Goal: Information Seeking & Learning: Learn about a topic

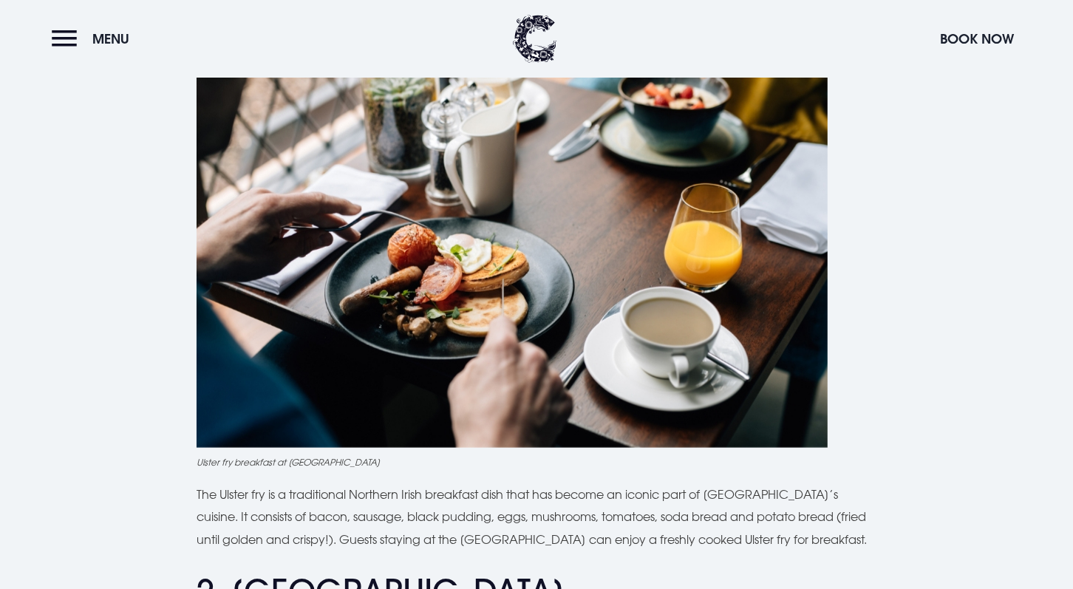
scroll to position [738, 0]
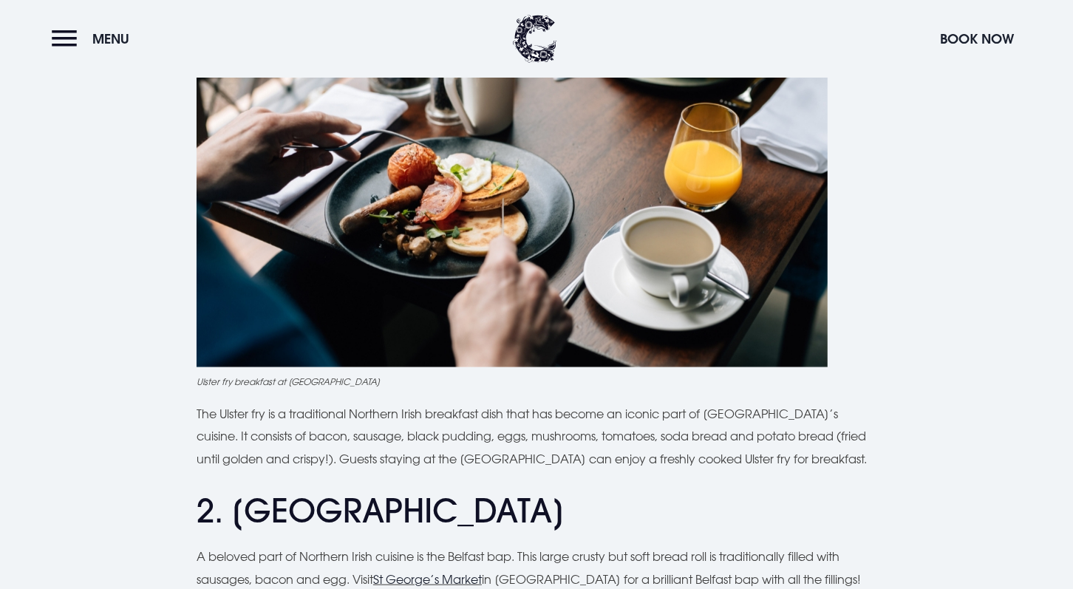
drag, startPoint x: 862, startPoint y: 409, endPoint x: 870, endPoint y: 420, distance: 13.3
click at [870, 420] on p "The Ulster fry is a traditional Northern Irish breakfast dish that has become a…" at bounding box center [537, 436] width 680 height 67
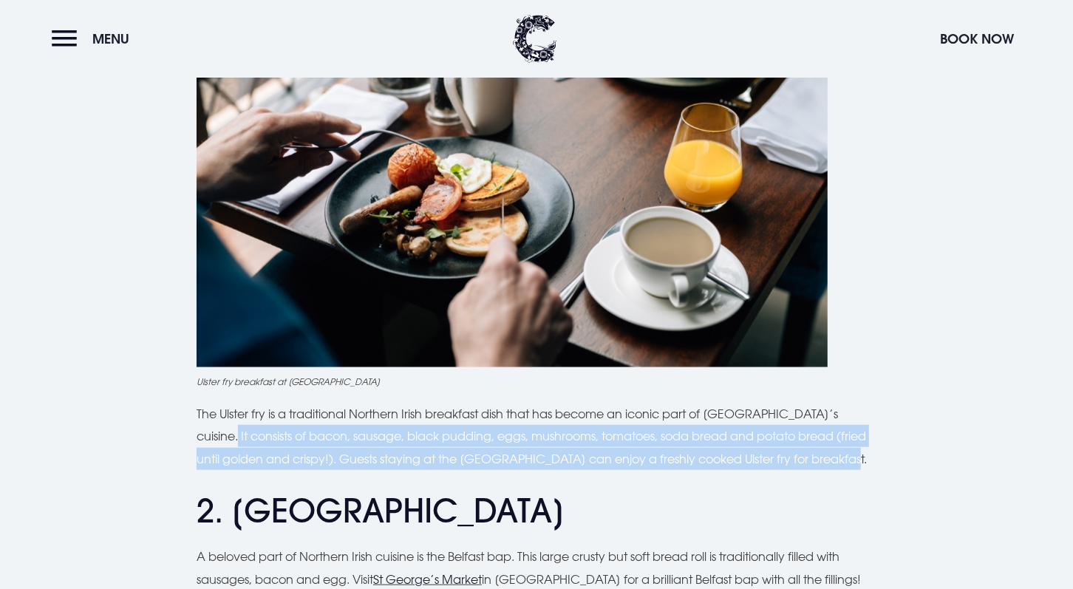
drag, startPoint x: 862, startPoint y: 409, endPoint x: 855, endPoint y: 468, distance: 58.8
click at [855, 468] on p "The Ulster fry is a traditional Northern Irish breakfast dish that has become a…" at bounding box center [537, 436] width 680 height 67
copy p "It consists of bacon, sausage, black pudding, eggs, mushrooms, tomatoes, soda b…"
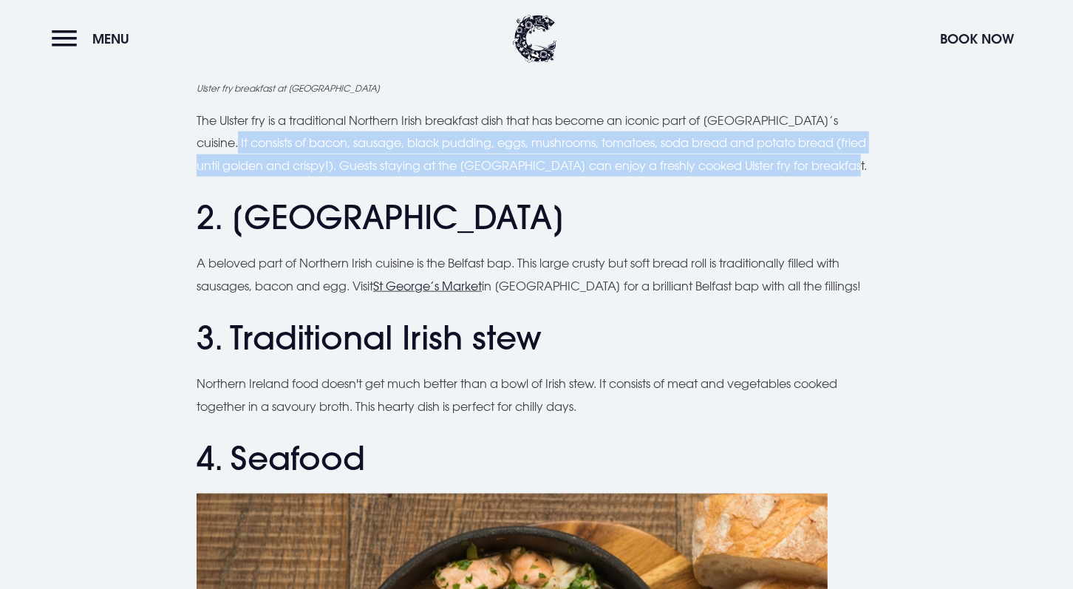
scroll to position [1034, 0]
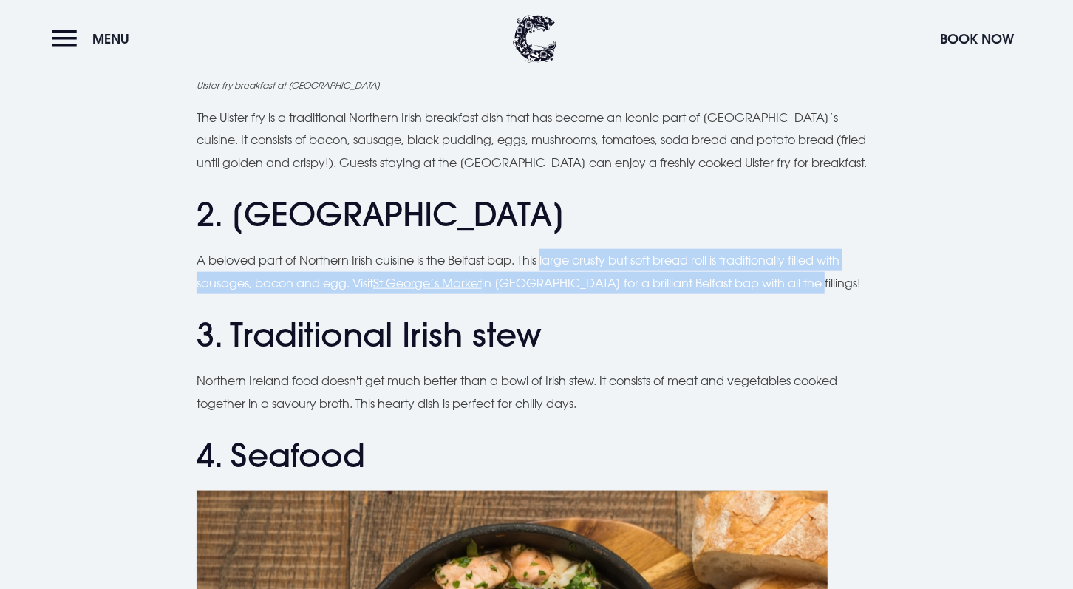
drag, startPoint x: 546, startPoint y: 256, endPoint x: 819, endPoint y: 277, distance: 273.4
click at [819, 277] on p "A beloved part of Northern Irish cuisine is the Belfast bap. This large crusty …" at bounding box center [537, 271] width 680 height 45
copy p "large crusty but soft bread roll is traditionally filled with sausages, bacon a…"
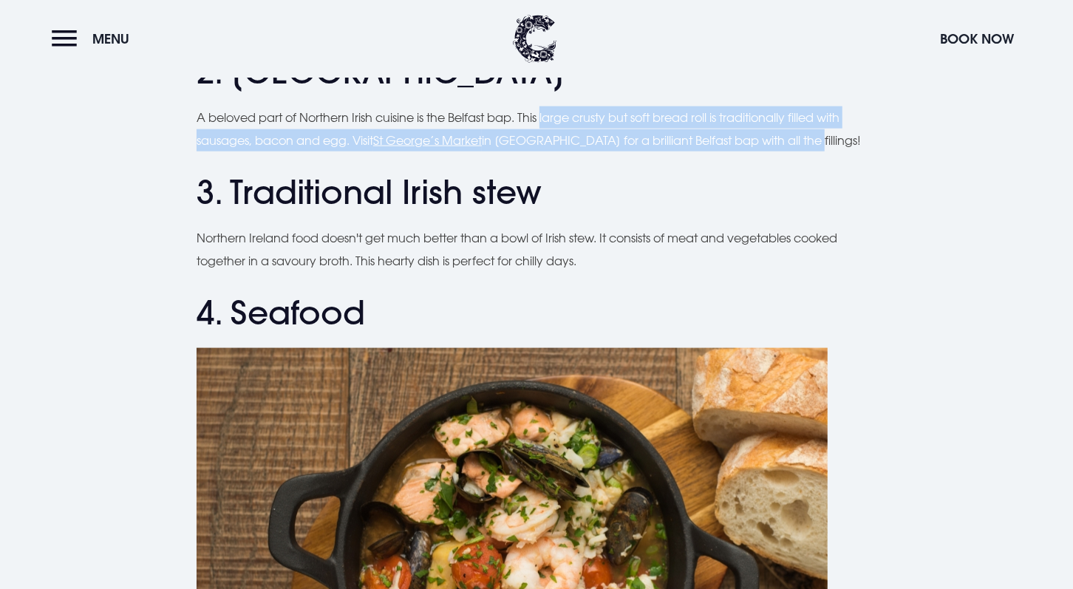
scroll to position [1181, 0]
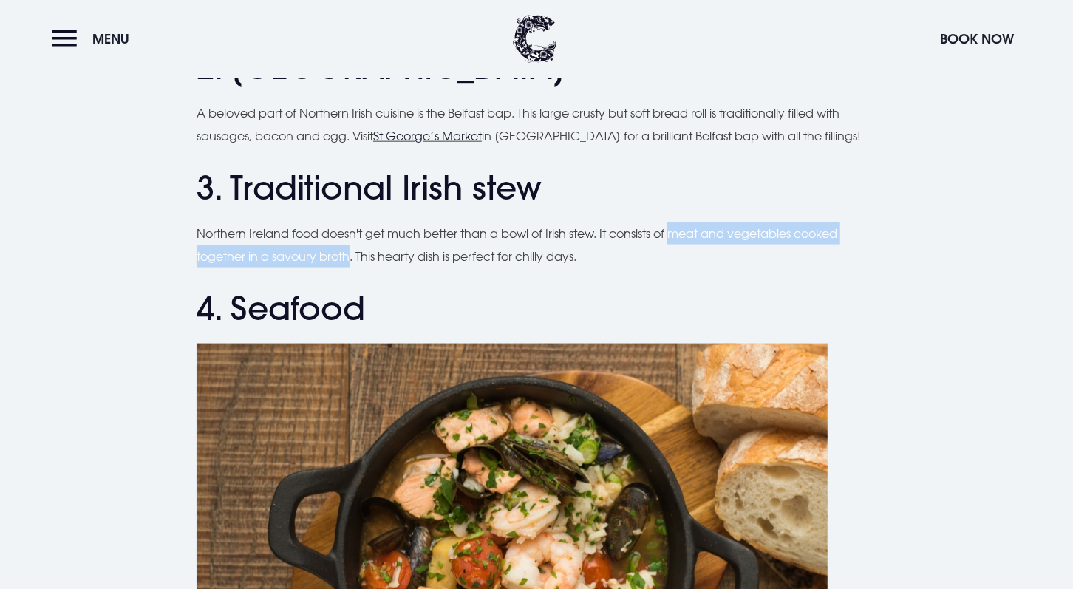
drag, startPoint x: 679, startPoint y: 233, endPoint x: 352, endPoint y: 250, distance: 327.7
click at [352, 250] on p "Northern Ireland food doesn't get much better than a bowl of Irish stew. It con…" at bounding box center [537, 244] width 680 height 45
copy p "meat and vegetables cooked together in a savoury broth"
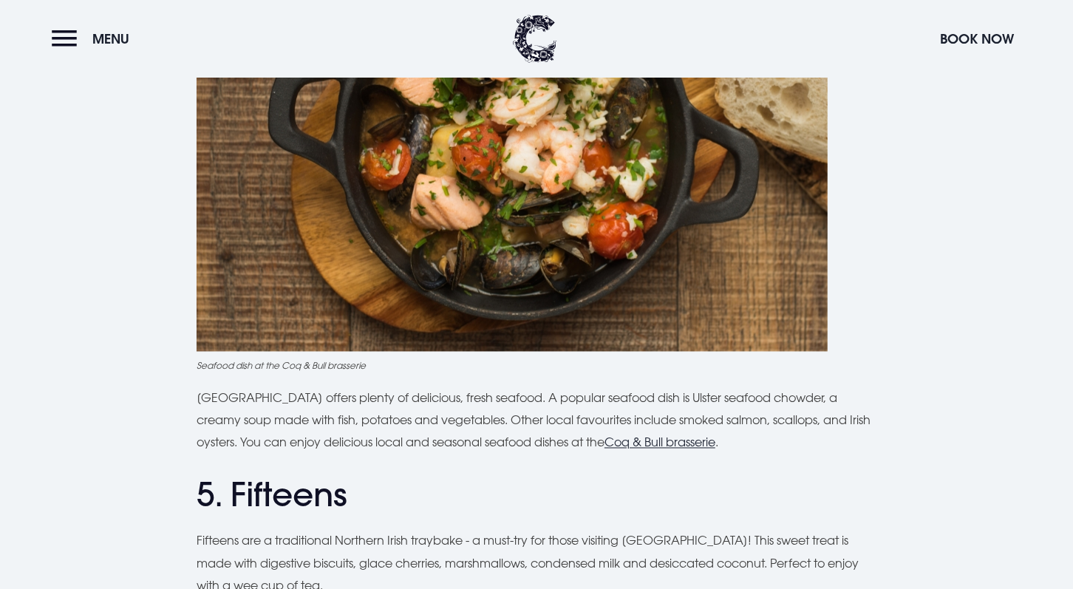
scroll to position [1699, 0]
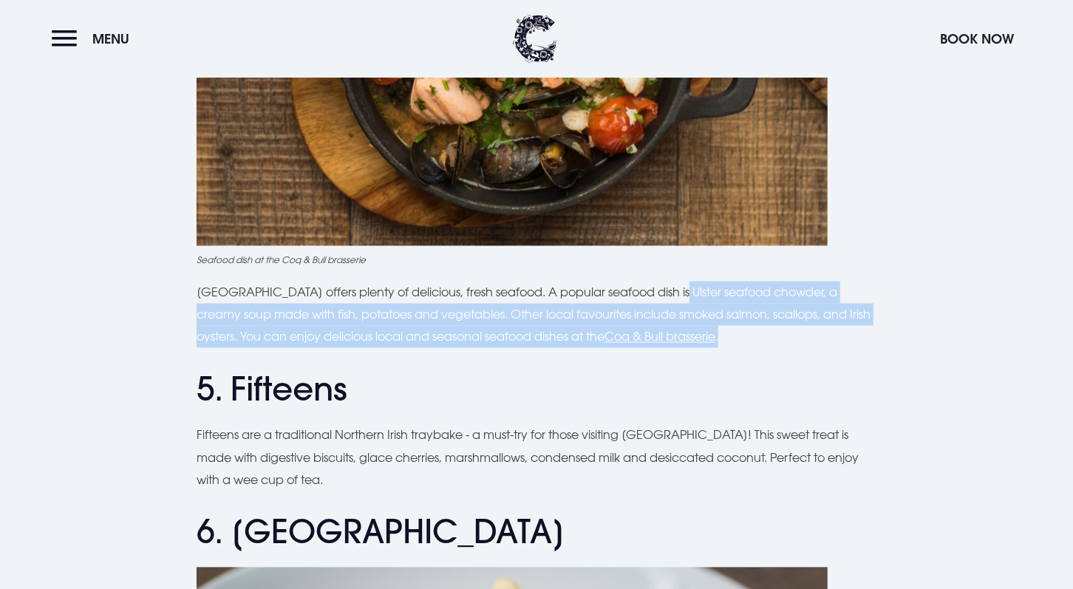
drag, startPoint x: 669, startPoint y: 293, endPoint x: 795, endPoint y: 344, distance: 136.2
click at [795, 344] on p "[GEOGRAPHIC_DATA] offers plenty of delicious, fresh seafood. A popular seafood …" at bounding box center [537, 314] width 680 height 67
copy p "Ulster seafood chowder, a creamy soup made with fish, potatoes and vegetables. …"
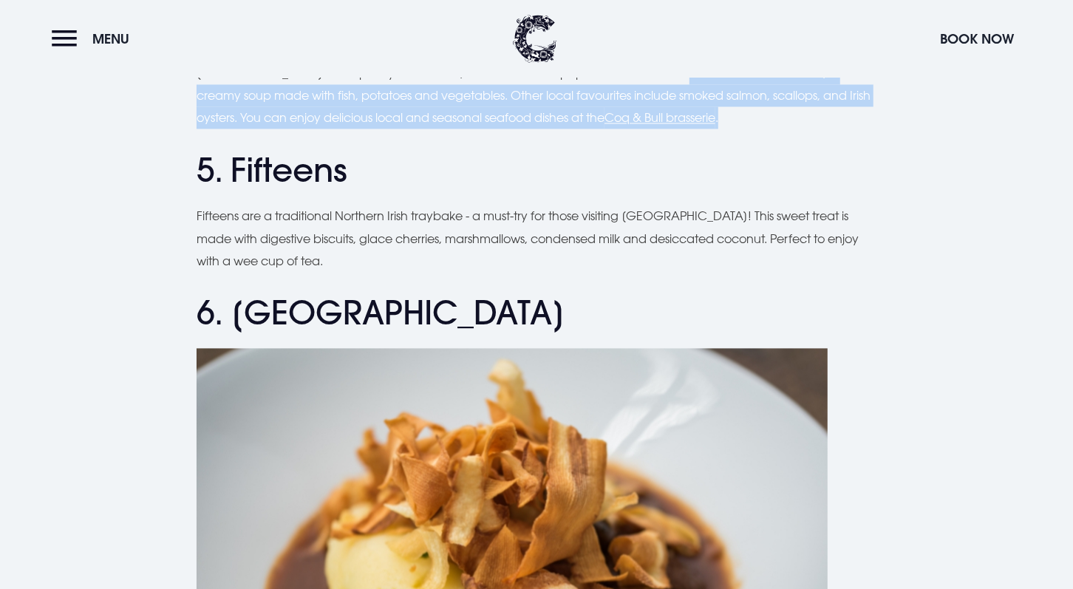
scroll to position [1920, 0]
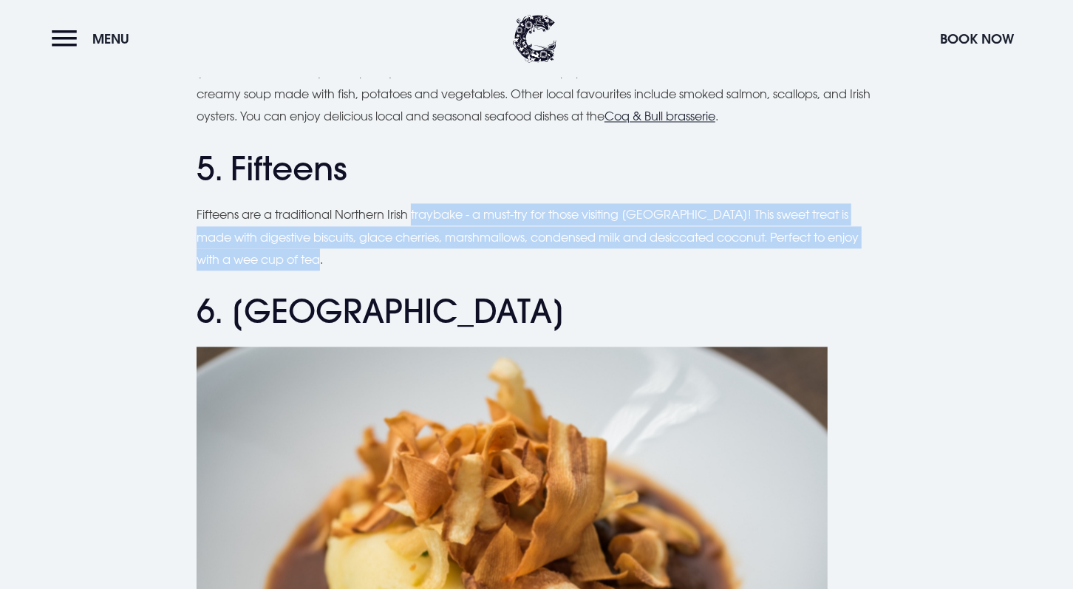
drag, startPoint x: 416, startPoint y: 214, endPoint x: 451, endPoint y: 256, distance: 54.0
click at [451, 256] on p "Fifteens are a traditional Northern Irish traybake - a must-try for those visit…" at bounding box center [537, 236] width 680 height 67
copy p "traybake - a must-try for those visiting [GEOGRAPHIC_DATA]! This sweet treat is…"
drag, startPoint x: 193, startPoint y: 207, endPoint x: 317, endPoint y: 256, distance: 133.3
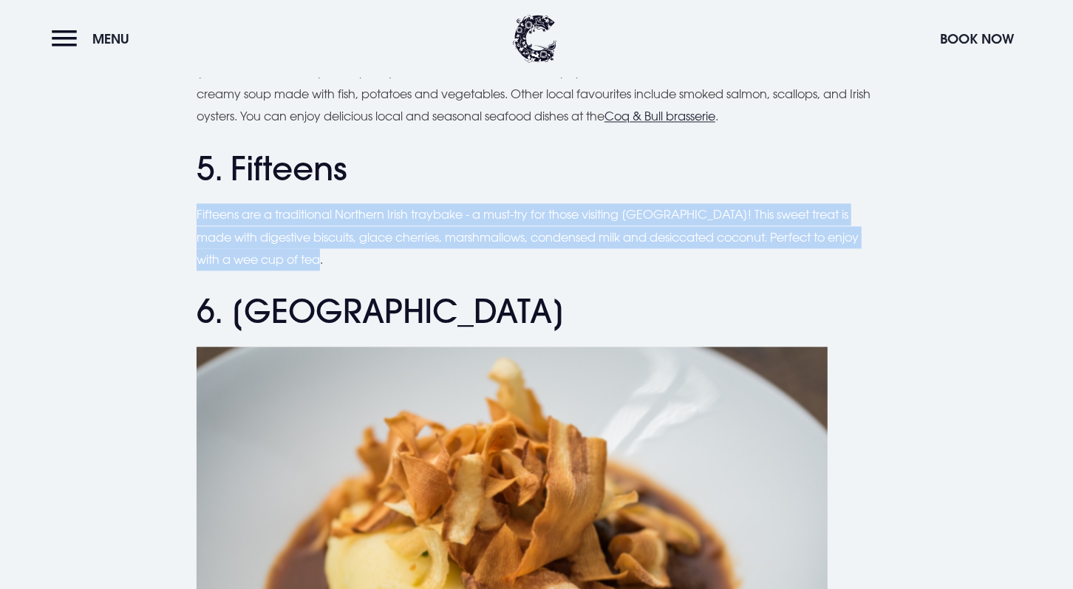
drag, startPoint x: 317, startPoint y: 256, endPoint x: 281, endPoint y: 223, distance: 48.1
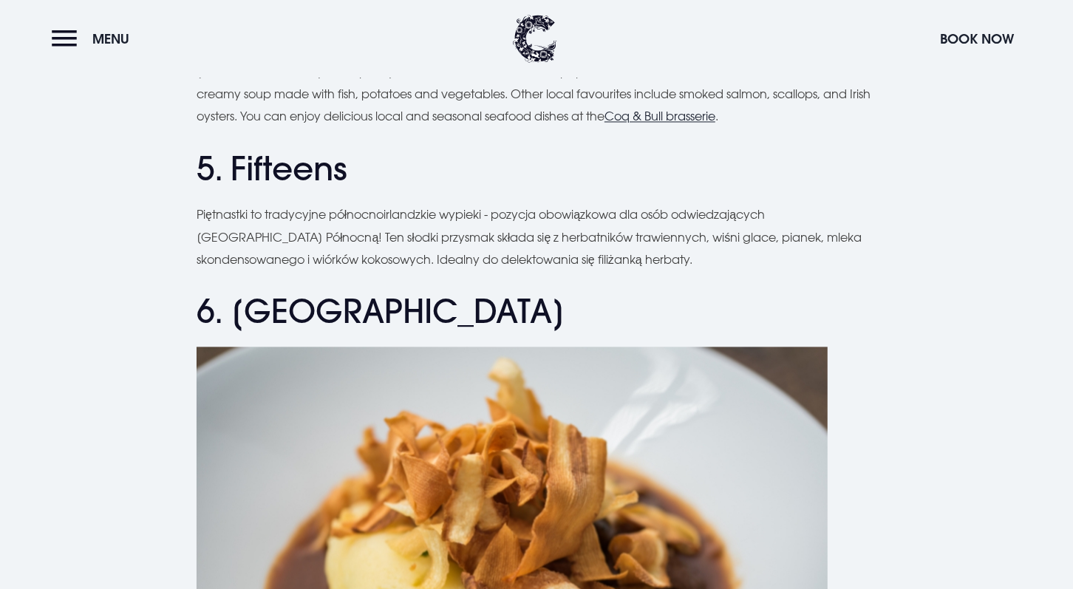
click at [443, 305] on h2 "6. [GEOGRAPHIC_DATA]" at bounding box center [537, 311] width 680 height 39
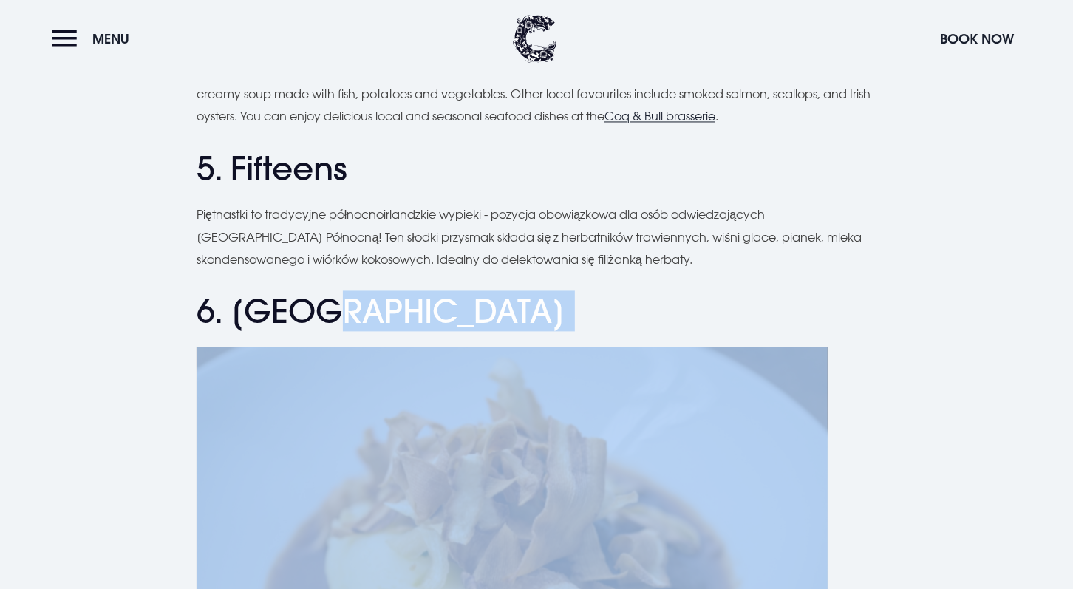
click at [443, 305] on h2 "6. [GEOGRAPHIC_DATA]" at bounding box center [537, 311] width 680 height 39
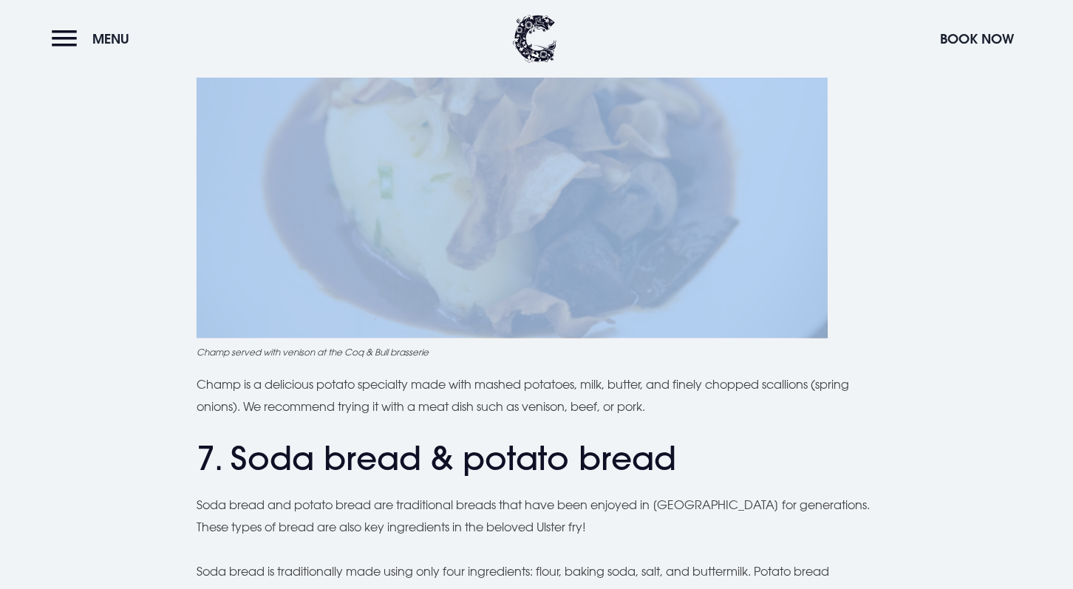
scroll to position [2364, 0]
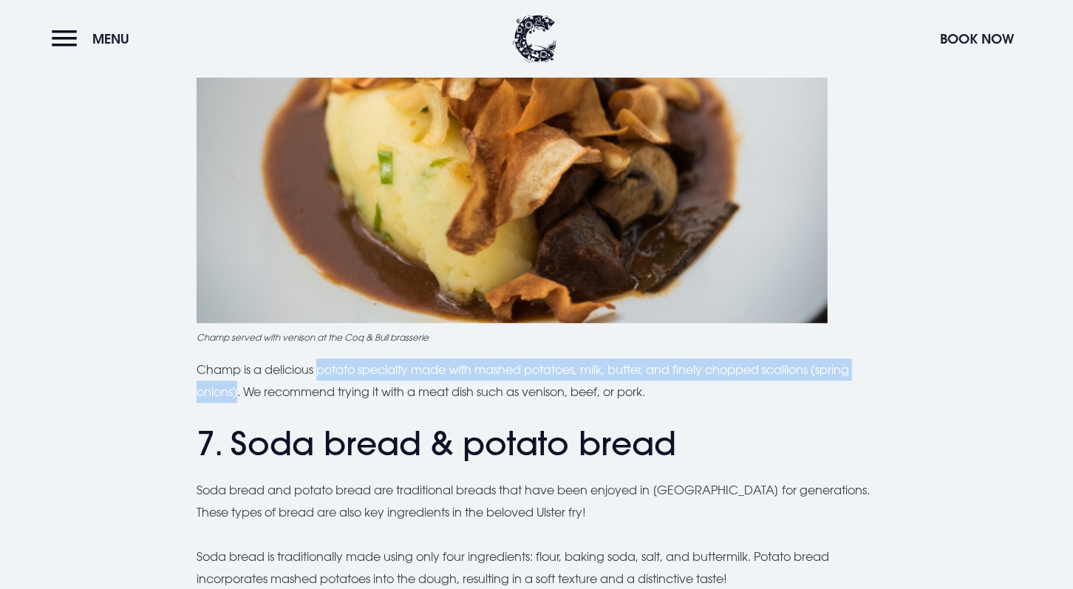
drag, startPoint x: 320, startPoint y: 370, endPoint x: 238, endPoint y: 385, distance: 83.3
click at [238, 385] on p "Champ is a delicious potato specialty made with mashed potatoes, milk, butter, …" at bounding box center [537, 380] width 680 height 45
copy p "potato specialty made with mashed potatoes, milk, butter, and finely chopped sc…"
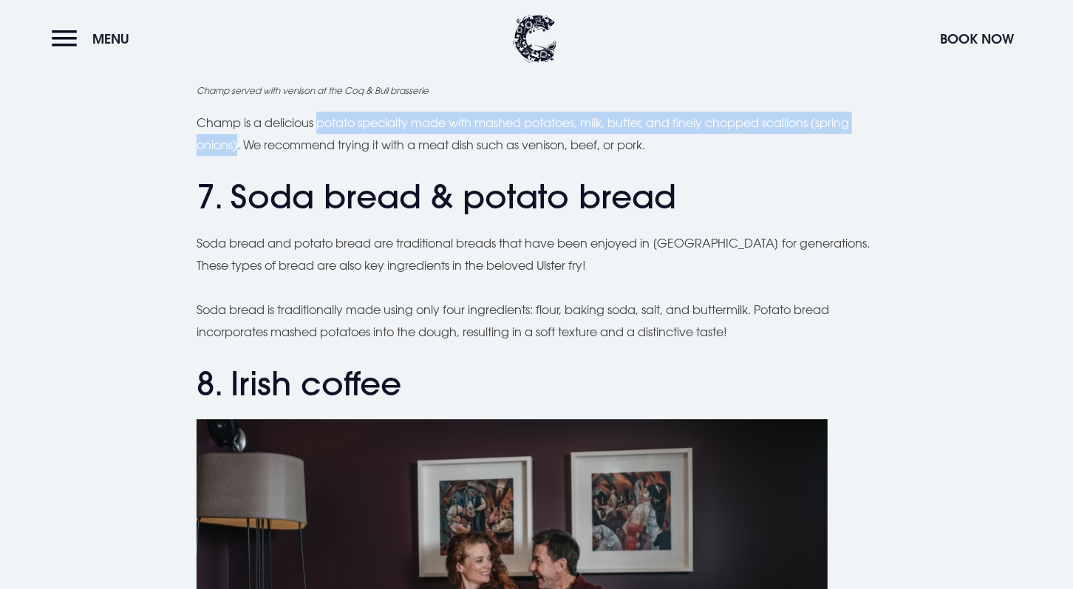
scroll to position [2585, 0]
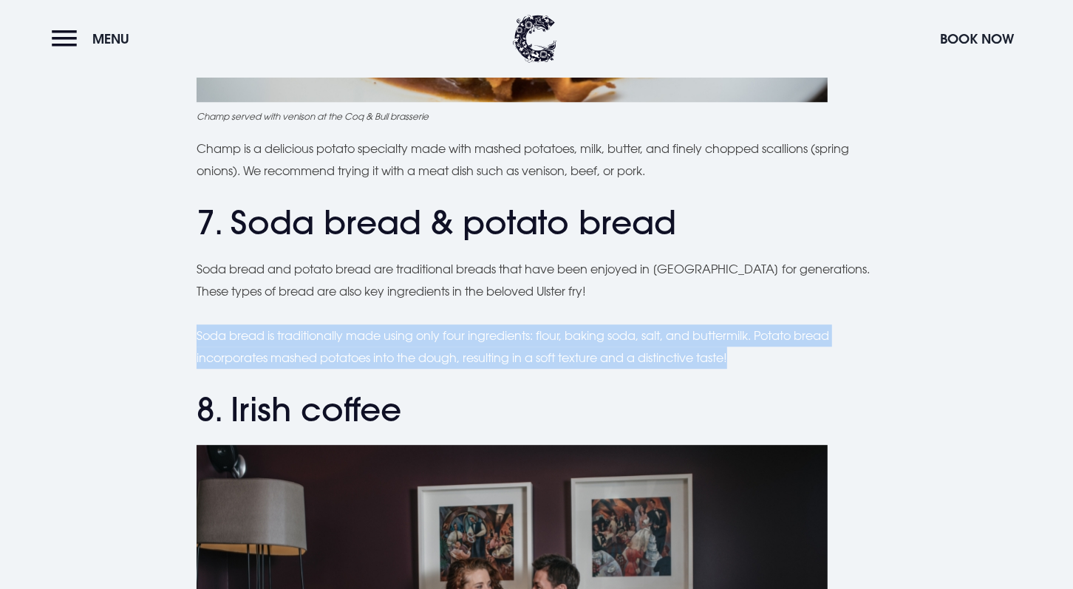
drag, startPoint x: 195, startPoint y: 328, endPoint x: 828, endPoint y: 346, distance: 633.4
click at [828, 346] on div "Planning a trip to [GEOGRAPHIC_DATA]? From the famous Ulster fry to comforting …" at bounding box center [536, 206] width 1046 height 4680
copy p "Soda bread is traditionally made using only four ingredients: flour, baking sod…"
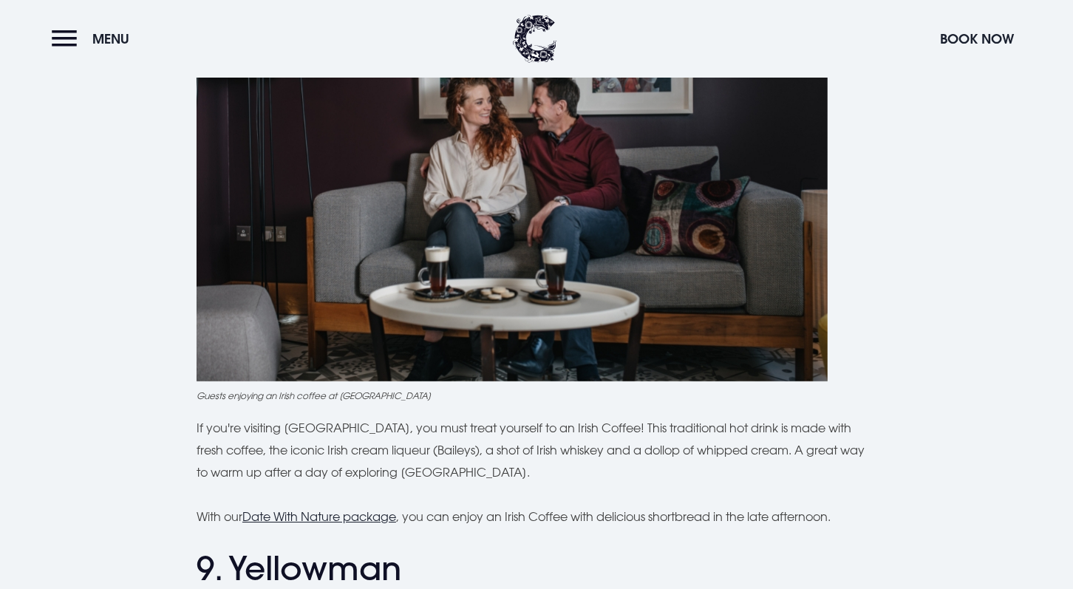
scroll to position [3103, 0]
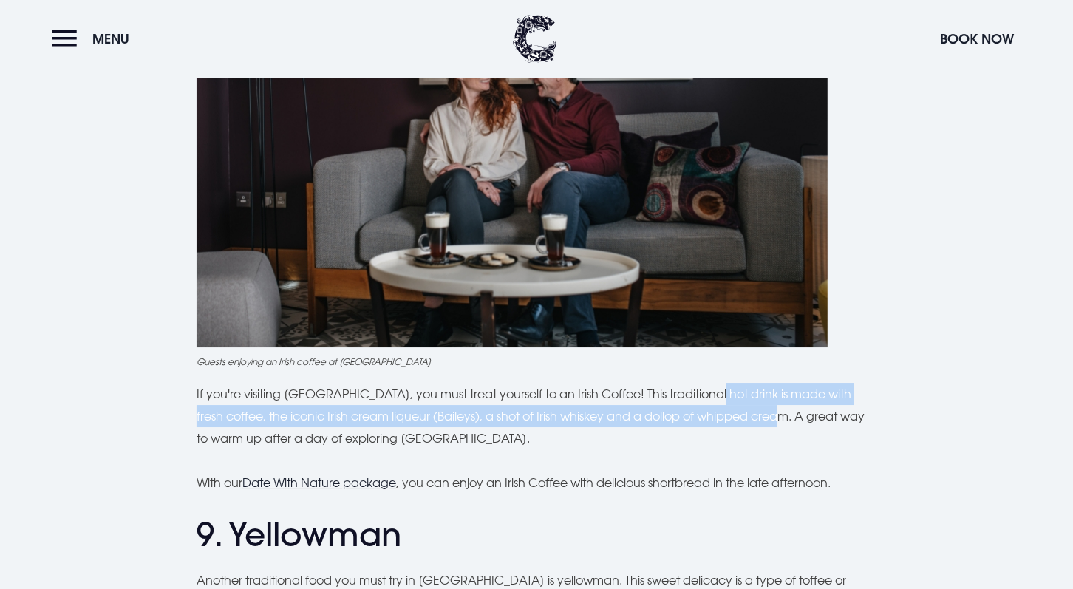
drag, startPoint x: 703, startPoint y: 394, endPoint x: 770, endPoint y: 414, distance: 69.6
click at [770, 414] on p "If you're visiting [GEOGRAPHIC_DATA], you must treat yourself to an Irish Coffe…" at bounding box center [537, 416] width 680 height 67
copy p "hot drink is made with fresh coffee, the iconic Irish cream liqueur (Baileys), …"
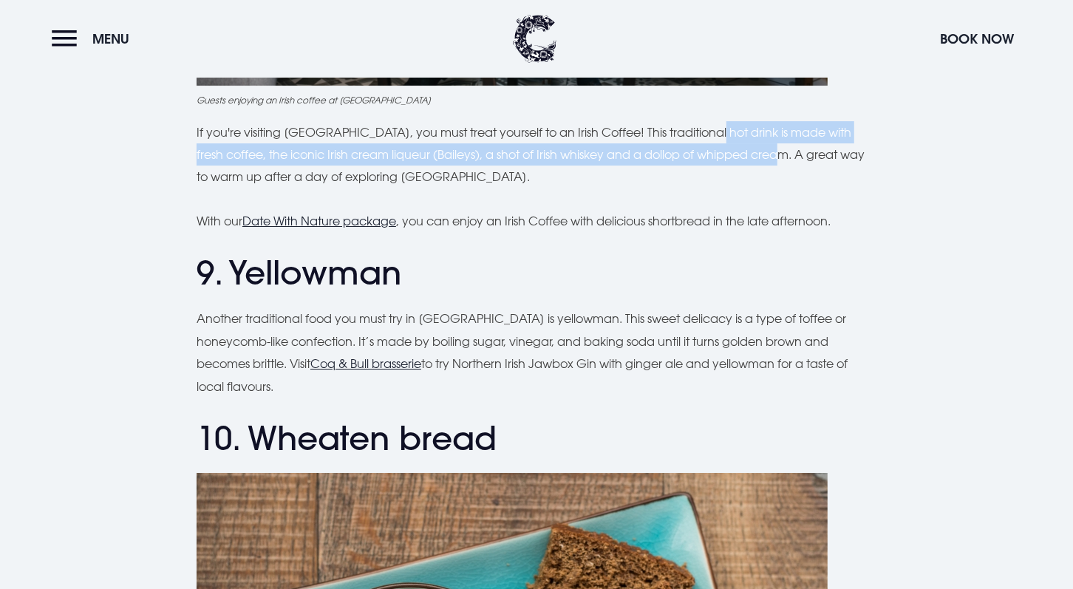
scroll to position [3398, 0]
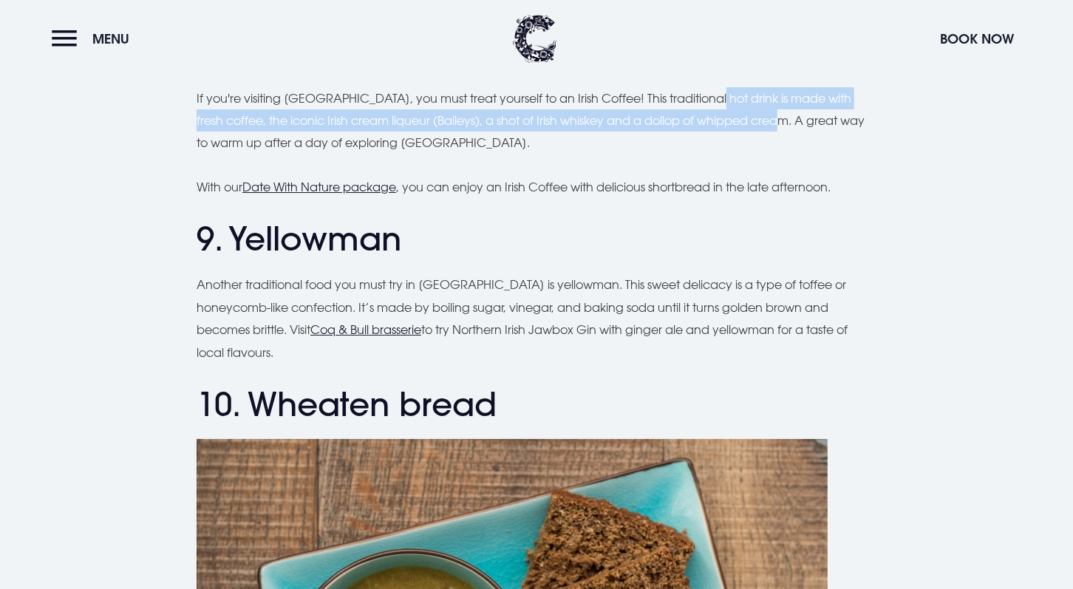
drag, startPoint x: 621, startPoint y: 283, endPoint x: 658, endPoint y: 351, distance: 77.7
click at [658, 351] on p "Another traditional food you must try in [GEOGRAPHIC_DATA] is yellowman. This s…" at bounding box center [537, 318] width 680 height 90
copy p "sweet delicacy is a type of toffee or honeycomb-like confection. It’s made by b…"
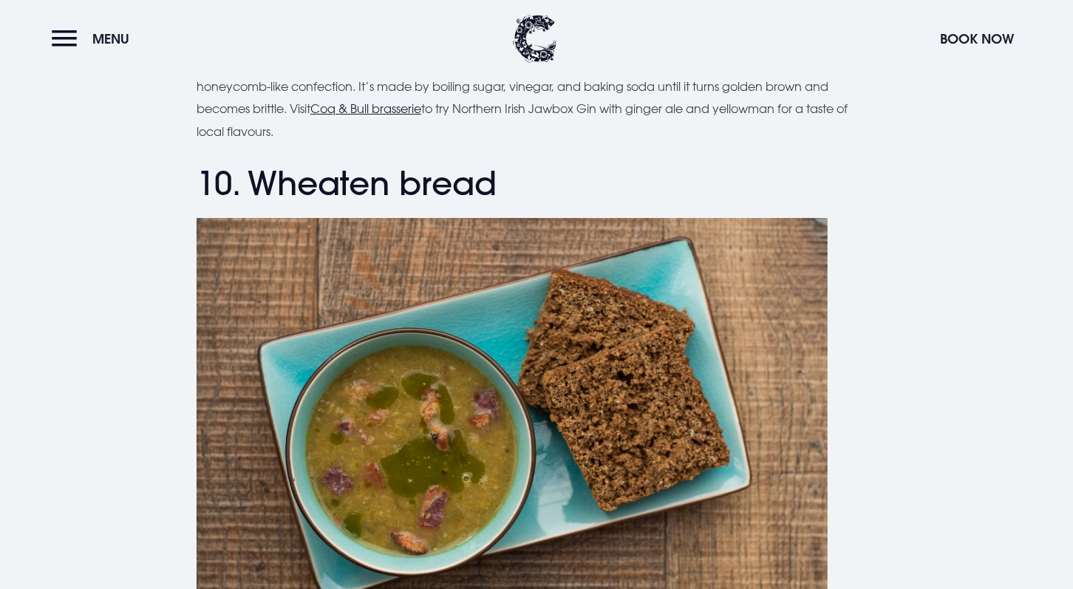
scroll to position [3915, 0]
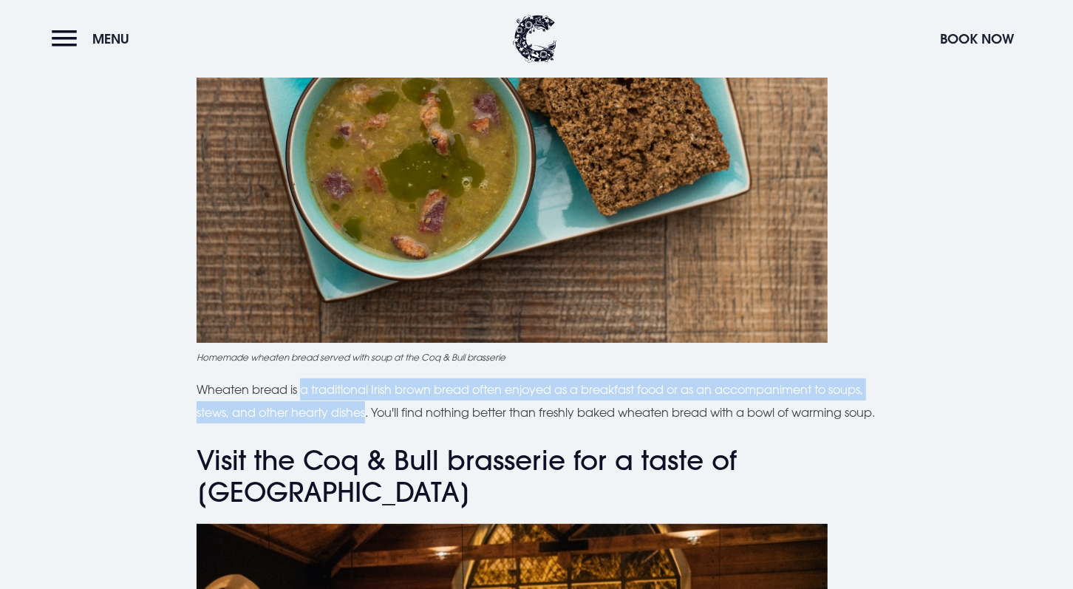
drag, startPoint x: 304, startPoint y: 388, endPoint x: 367, endPoint y: 412, distance: 67.4
click at [367, 412] on p "Wheaten bread is a traditional Irish brown bread often enjoyed as a breakfast f…" at bounding box center [537, 400] width 680 height 45
copy p "a traditional Irish brown bread often enjoyed as a breakfast food or as an acco…"
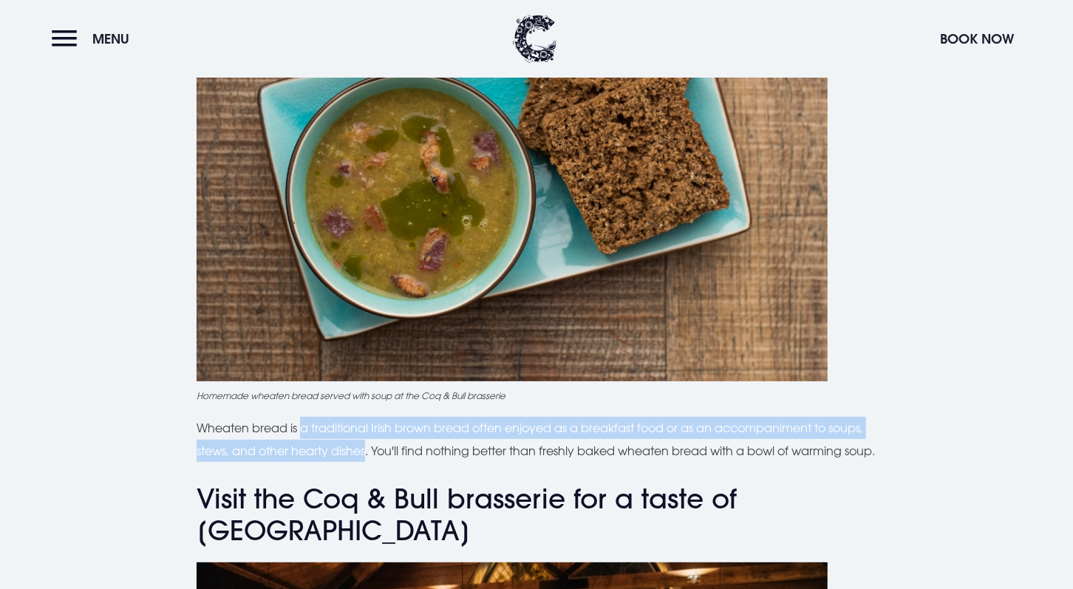
scroll to position [3842, 0]
